Goal: Information Seeking & Learning: Learn about a topic

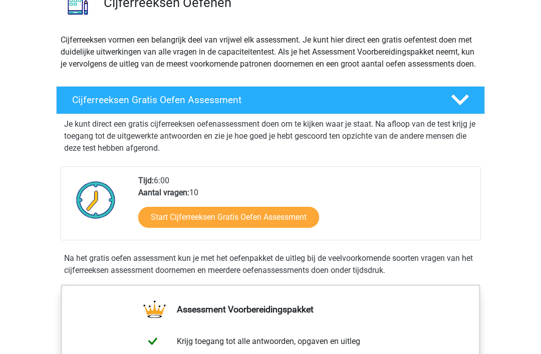
scroll to position [92, 0]
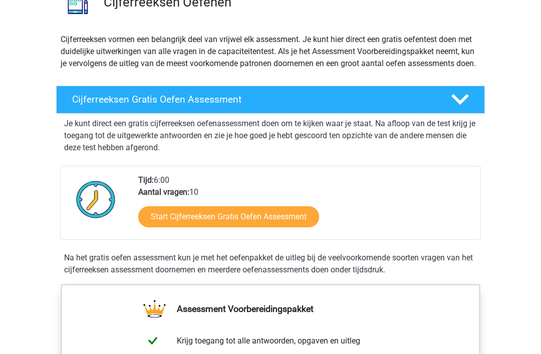
click at [289, 228] on link "Start Cijferreeksen Gratis Oefen Assessment" at bounding box center [228, 217] width 181 height 21
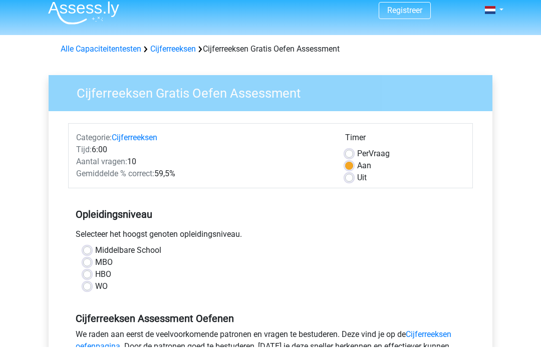
scroll to position [17, 0]
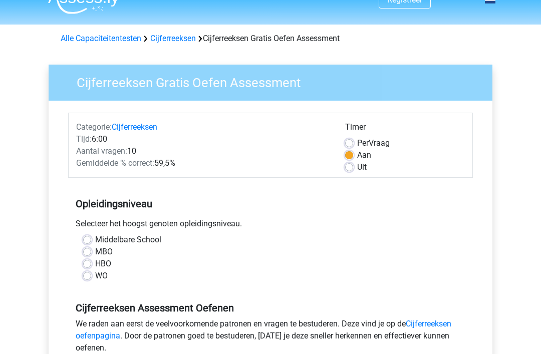
click at [93, 263] on div "HBO" at bounding box center [270, 265] width 375 height 12
click at [86, 283] on div "Middelbare School MBO HBO WO" at bounding box center [270, 263] width 405 height 56
click at [95, 276] on label "WO" at bounding box center [101, 277] width 13 height 12
click at [90, 276] on input "WO" at bounding box center [87, 276] width 8 height 10
radio input "true"
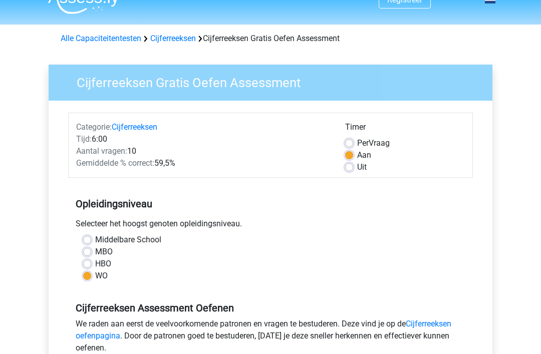
click at [96, 278] on label "WO" at bounding box center [101, 277] width 13 height 12
click at [91, 278] on input "WO" at bounding box center [87, 276] width 8 height 10
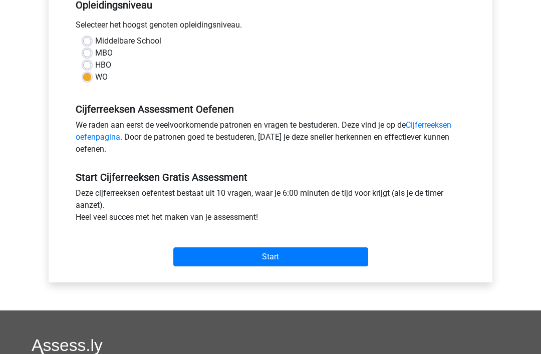
scroll to position [228, 0]
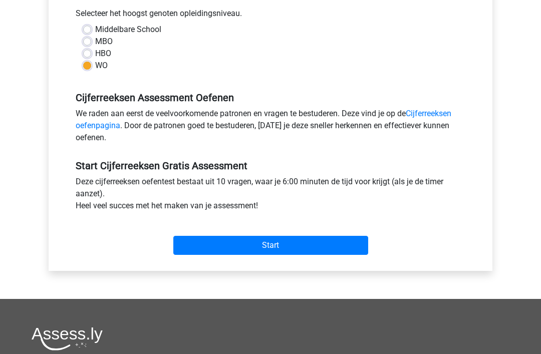
click at [335, 249] on input "Start" at bounding box center [270, 246] width 195 height 19
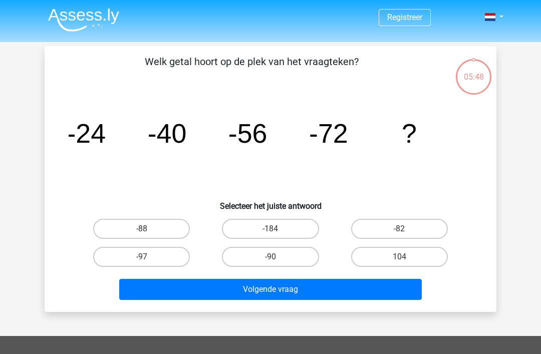
click at [160, 221] on label "-88" at bounding box center [141, 229] width 97 height 20
click at [148, 229] on input "-88" at bounding box center [145, 232] width 7 height 7
radio input "true"
click at [197, 285] on button "Volgende vraag" at bounding box center [270, 289] width 303 height 21
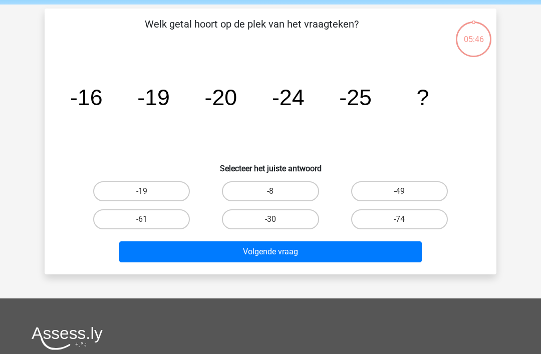
scroll to position [46, 0]
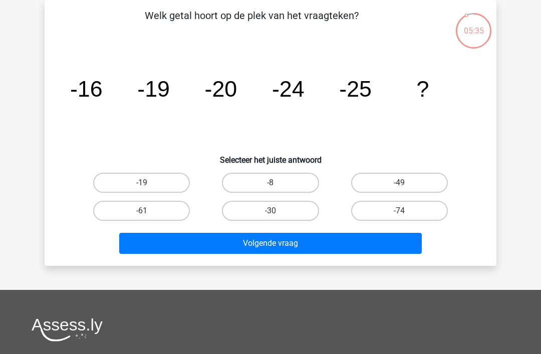
click at [292, 208] on label "-30" at bounding box center [270, 211] width 97 height 20
click at [277, 211] on input "-30" at bounding box center [274, 214] width 7 height 7
radio input "true"
click at [249, 242] on button "Volgende vraag" at bounding box center [270, 243] width 303 height 21
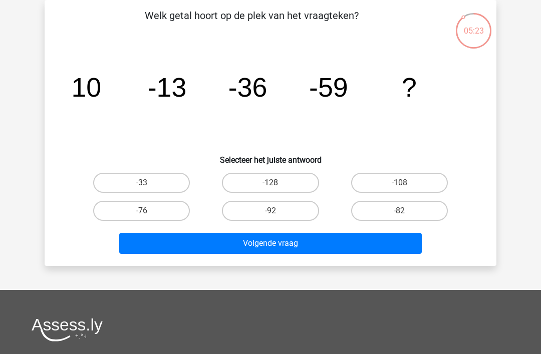
click at [416, 221] on label "-82" at bounding box center [399, 211] width 97 height 20
click at [406, 218] on input "-82" at bounding box center [403, 214] width 7 height 7
radio input "true"
click at [390, 248] on button "Volgende vraag" at bounding box center [270, 243] width 303 height 21
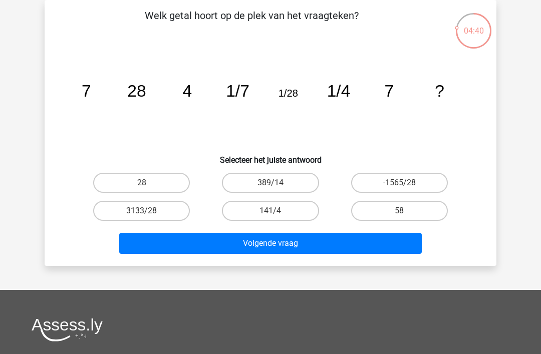
click at [158, 186] on label "28" at bounding box center [141, 183] width 97 height 20
click at [148, 186] on input "28" at bounding box center [145, 186] width 7 height 7
radio input "true"
click at [226, 254] on button "Volgende vraag" at bounding box center [270, 243] width 303 height 21
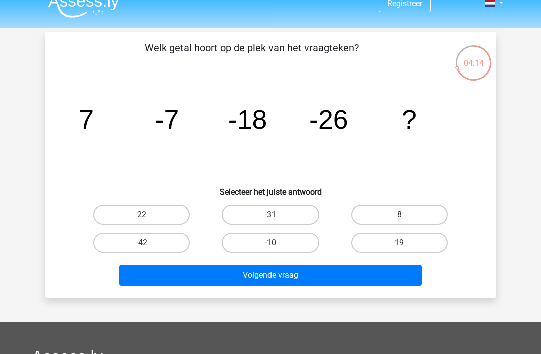
scroll to position [14, 0]
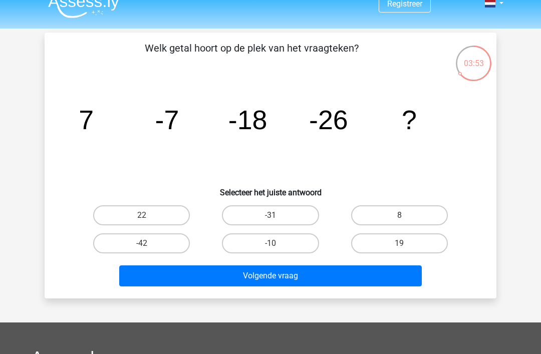
click at [297, 216] on label "-31" at bounding box center [270, 216] width 97 height 20
click at [277, 216] on input "-31" at bounding box center [274, 219] width 7 height 7
radio input "true"
click at [311, 277] on button "Volgende vraag" at bounding box center [270, 276] width 303 height 21
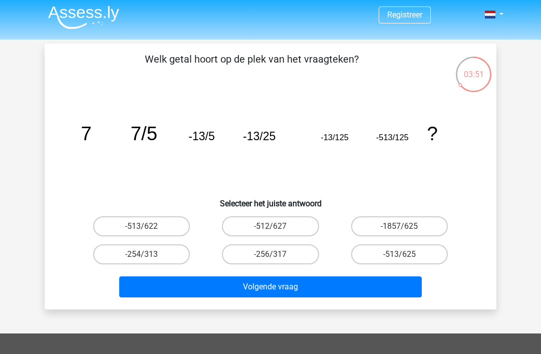
scroll to position [15, 0]
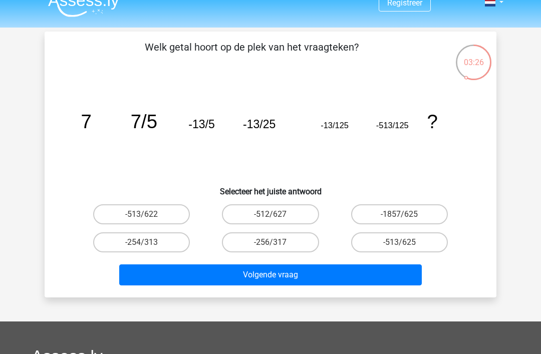
click at [226, 137] on icon "image/svg+xml 7 7/5 -13/5 -13/25 -13/125 -513/125 ?" at bounding box center [271, 128] width 404 height 101
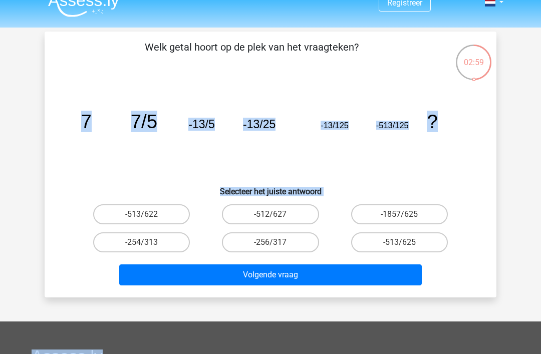
copy div "7 7/5 -13/5 -13/25 -13/125 -513/125 ? Selecteer het juiste antwoord -513/622 -5…"
click at [509, 147] on div "Registreer Nederlands English" at bounding box center [270, 285] width 541 height 601
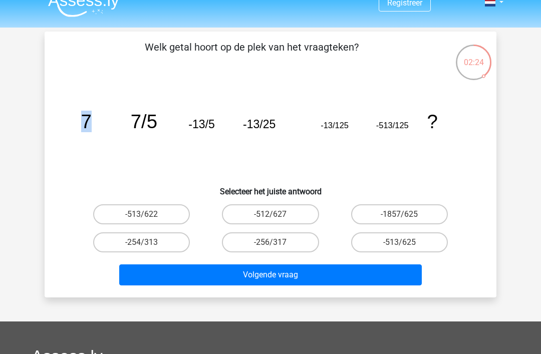
click at [188, 192] on h6 "Selecteer het juiste antwoord" at bounding box center [271, 188] width 420 height 18
click at [198, 166] on icon "image/svg+xml 7 7/5 -13/5 -13/25 -13/125 -513/125 ?" at bounding box center [271, 128] width 404 height 101
click at [445, 246] on label "-513/625" at bounding box center [399, 243] width 97 height 20
click at [406, 246] on input "-513/625" at bounding box center [403, 246] width 7 height 7
radio input "true"
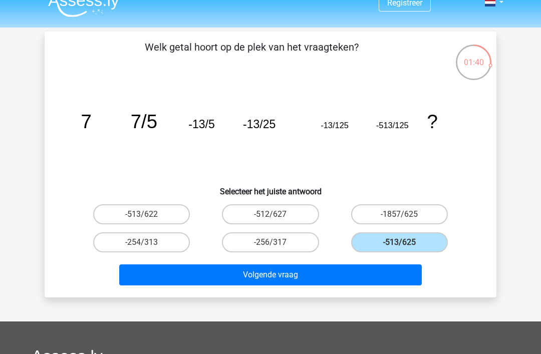
click at [225, 296] on div "Welk getal hoort op de plek van het vraagteken? image/svg+xml 7 7/5 -13/5 -13/2…" at bounding box center [271, 165] width 452 height 266
click at [216, 279] on button "Volgende vraag" at bounding box center [270, 275] width 303 height 21
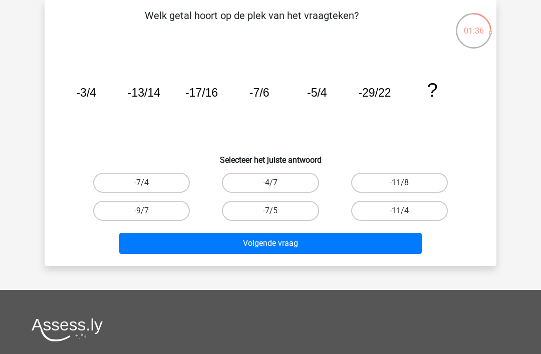
scroll to position [0, 0]
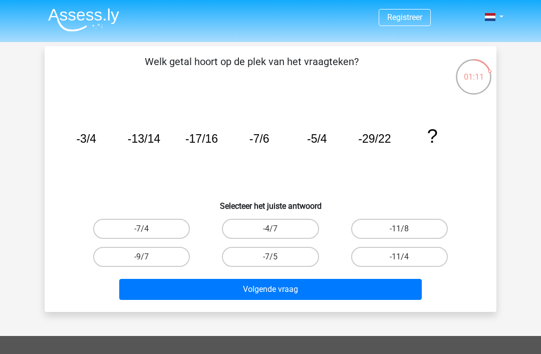
click at [89, 135] on tspan "-3/4" at bounding box center [86, 138] width 20 height 13
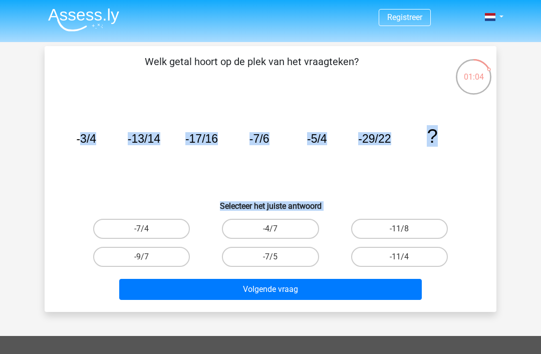
copy div "3/4 -13/14 -17/16 -7/6 -5/4 -29/22 ? Selecteer het juiste antwoord -7/4 -4/7 -1…"
click at [496, 261] on div "Welk getal hoort op de plek van het vraagteken? image/svg+xml -3/4 -13/14 -17/1…" at bounding box center [271, 179] width 452 height 266
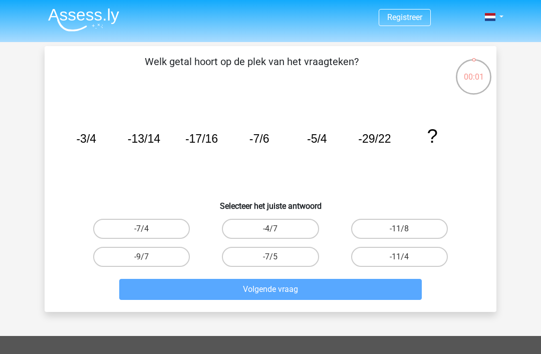
click at [397, 261] on label "-11/4" at bounding box center [399, 257] width 97 height 20
click at [400, 261] on input "-11/4" at bounding box center [403, 260] width 7 height 7
radio input "true"
click at [368, 304] on div "Volgende vraag" at bounding box center [270, 291] width 387 height 25
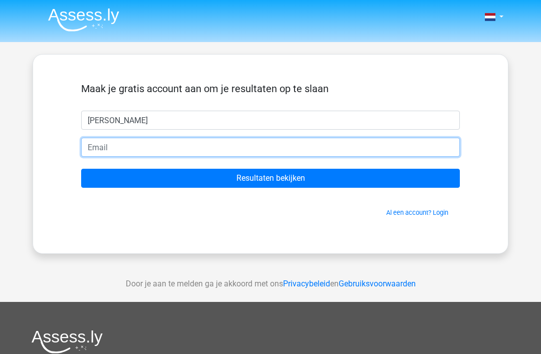
click at [291, 146] on input "email" at bounding box center [270, 147] width 379 height 19
click at [317, 139] on input "email" at bounding box center [270, 147] width 379 height 19
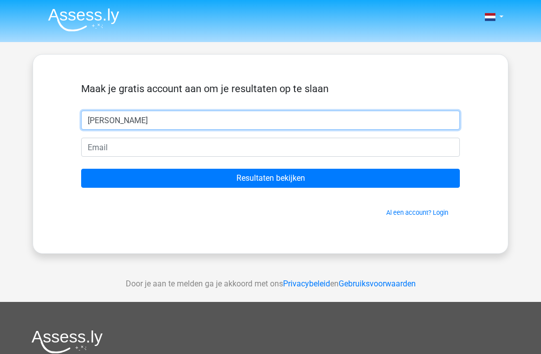
click at [311, 126] on input "Simon" at bounding box center [270, 120] width 379 height 19
type input "S"
click at [320, 129] on input "Joop" at bounding box center [270, 120] width 379 height 19
type input "Joop"
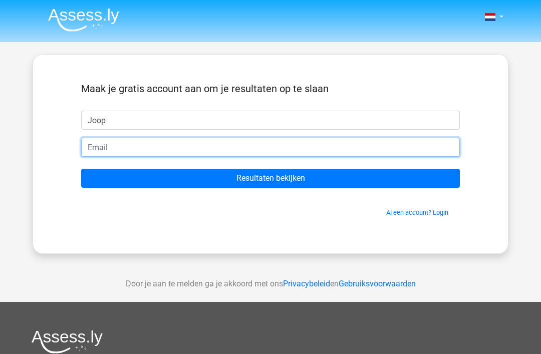
click at [333, 144] on input "email" at bounding box center [270, 147] width 379 height 19
type input "[EMAIL_ADDRESS][DOMAIN_NAME]"
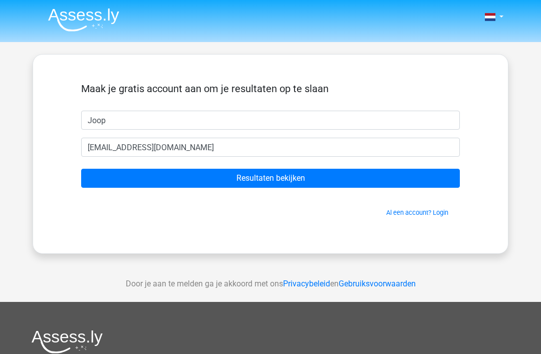
click at [328, 180] on input "Resultaten bekijken" at bounding box center [270, 178] width 379 height 19
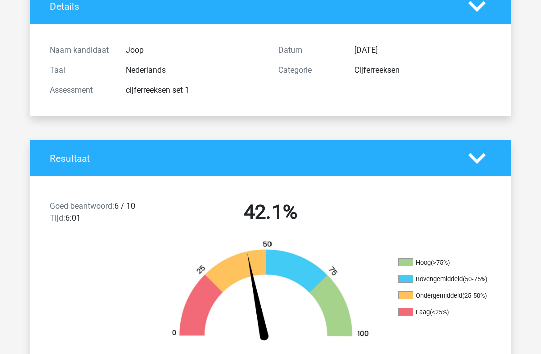
scroll to position [65, 0]
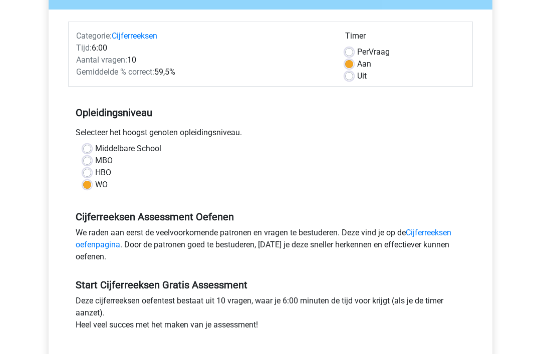
scroll to position [109, 0]
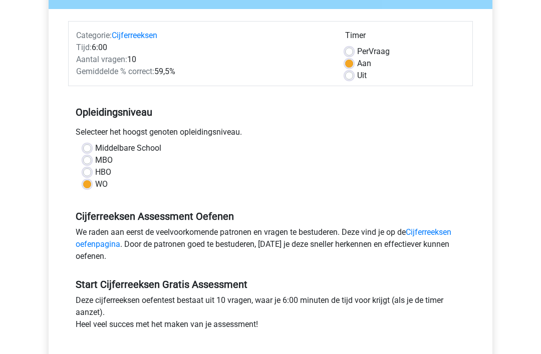
click at [357, 49] on label "Per Vraag" at bounding box center [373, 52] width 33 height 12
click at [347, 49] on input "Per Vraag" at bounding box center [349, 51] width 8 height 10
radio input "true"
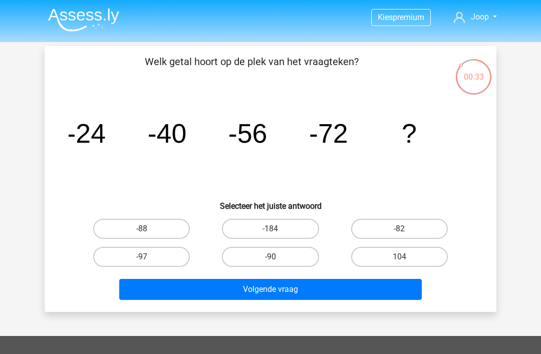
click at [150, 232] on label "-88" at bounding box center [141, 229] width 97 height 20
click at [148, 232] on input "-88" at bounding box center [145, 232] width 7 height 7
radio input "true"
click at [213, 286] on button "Volgende vraag" at bounding box center [270, 289] width 303 height 21
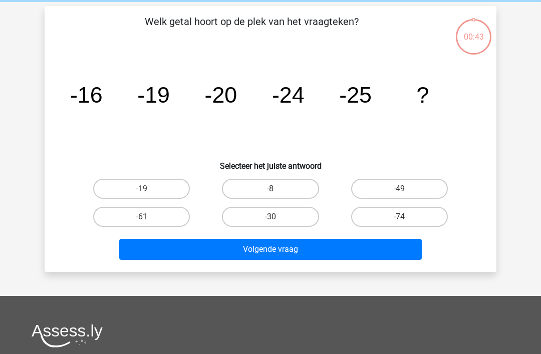
scroll to position [46, 0]
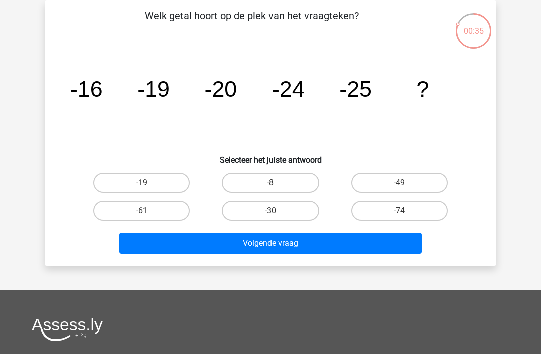
click at [284, 212] on label "-30" at bounding box center [270, 211] width 97 height 20
click at [277, 212] on input "-30" at bounding box center [274, 214] width 7 height 7
radio input "true"
click at [275, 252] on button "Volgende vraag" at bounding box center [270, 243] width 303 height 21
